Goal: Task Accomplishment & Management: Manage account settings

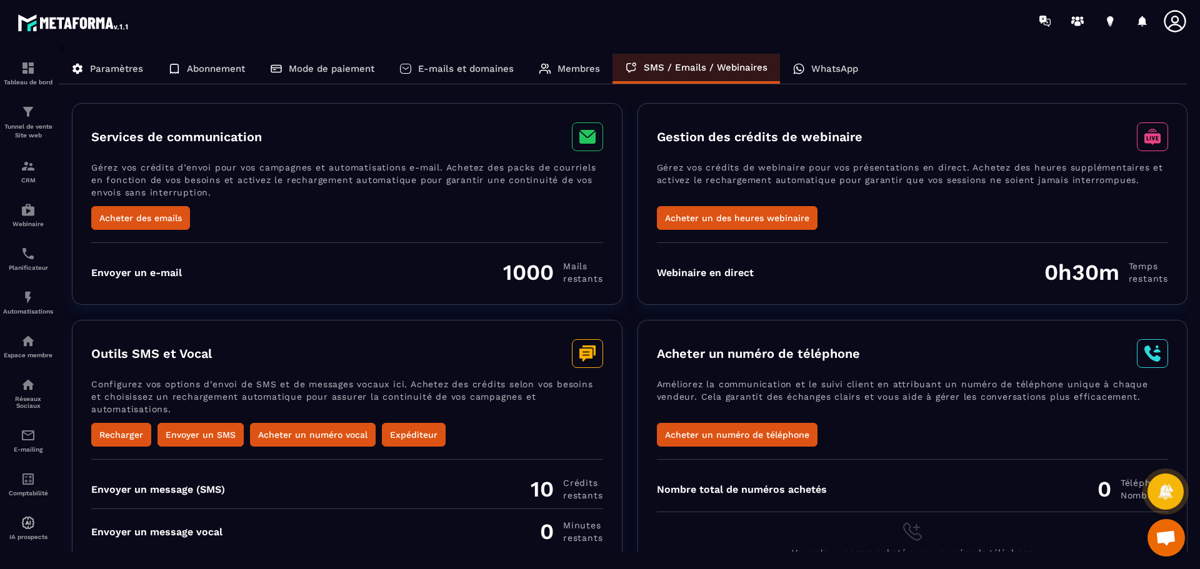
click at [814, 67] on p "WhatsApp" at bounding box center [834, 68] width 47 height 11
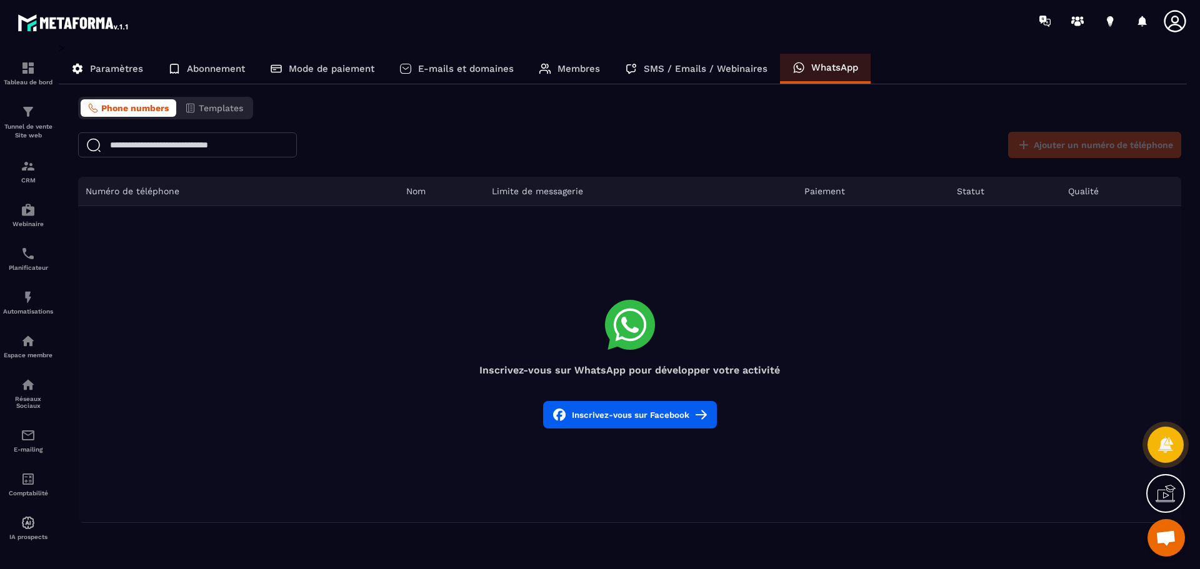
click at [126, 75] on div "Paramètres" at bounding box center [107, 69] width 97 height 30
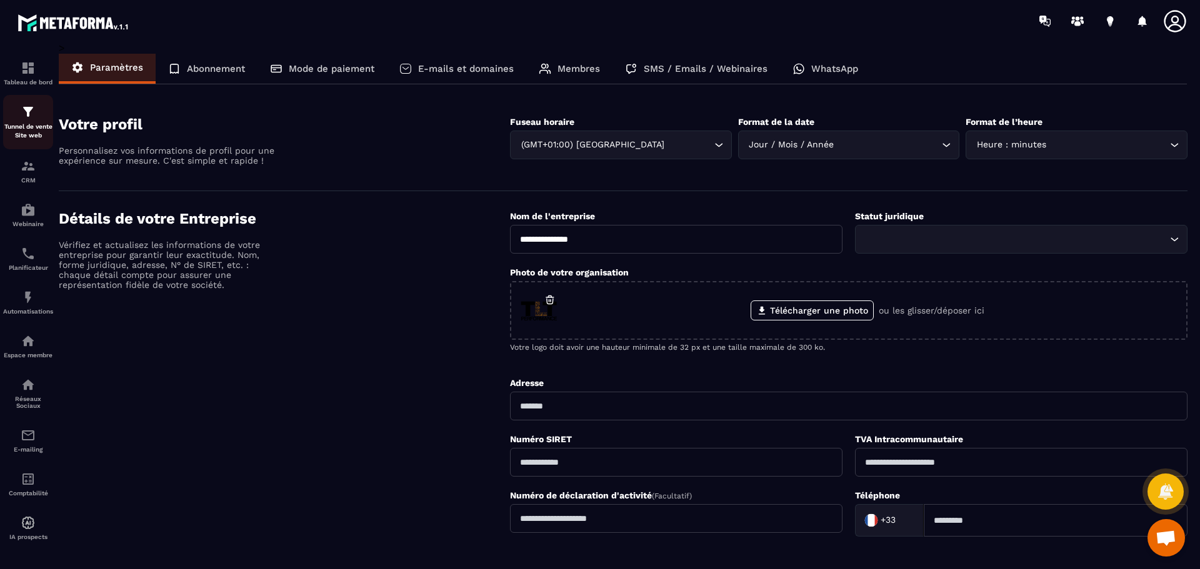
click at [22, 128] on p "Tunnel de vente Site web" at bounding box center [28, 130] width 50 height 17
